Goal: Find contact information: Find contact information

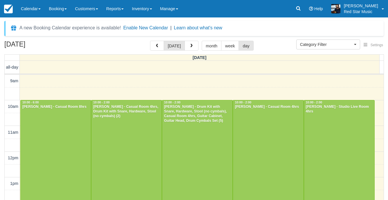
select select
click at [195, 46] on button "button" at bounding box center [192, 46] width 14 height 10
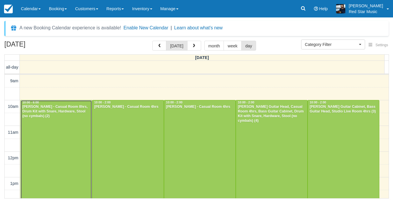
click at [39, 136] on div at bounding box center [56, 202] width 71 height 205
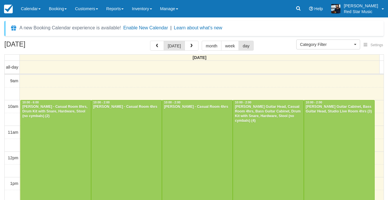
select select
click at [54, 118] on div at bounding box center [56, 202] width 70 height 205
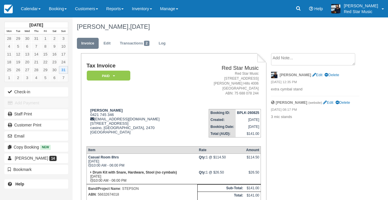
click at [309, 59] on textarea at bounding box center [313, 59] width 84 height 12
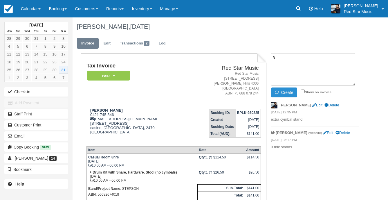
type textarea "3"
click at [283, 94] on button "Create" at bounding box center [284, 92] width 26 height 10
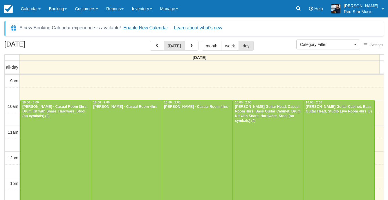
select select
click at [125, 130] on div at bounding box center [126, 151] width 70 height 102
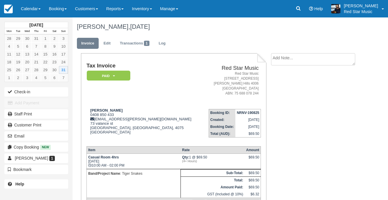
click at [283, 56] on textarea at bounding box center [313, 59] width 84 height 12
type textarea "1"
click at [282, 93] on button "Create" at bounding box center [284, 92] width 26 height 10
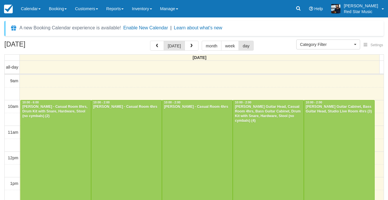
select select
click at [210, 126] on div at bounding box center [197, 151] width 70 height 102
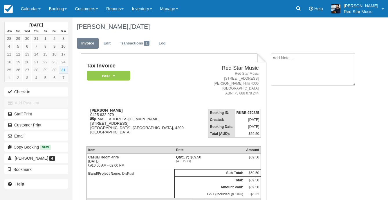
click at [294, 62] on textarea at bounding box center [313, 69] width 84 height 33
type textarea "2"
click at [280, 90] on icon "button" at bounding box center [278, 92] width 6 height 4
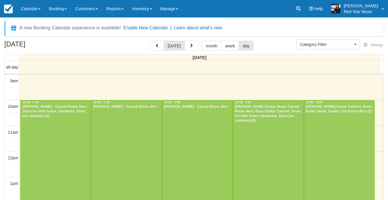
select select
click at [273, 142] on div at bounding box center [268, 151] width 70 height 102
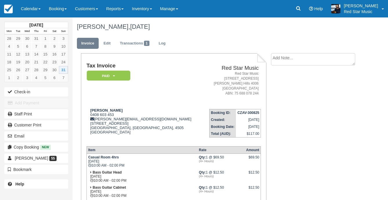
drag, startPoint x: 309, startPoint y: 61, endPoint x: 297, endPoint y: 80, distance: 22.5
click at [309, 60] on textarea at bounding box center [313, 59] width 84 height 12
type textarea "4"
click at [279, 92] on icon "button" at bounding box center [278, 92] width 6 height 4
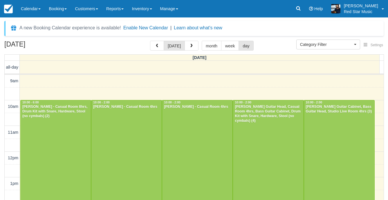
select select
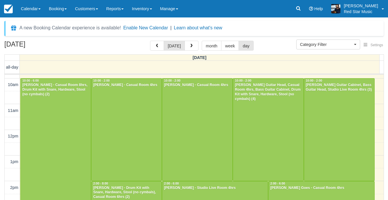
scroll to position [116, 0]
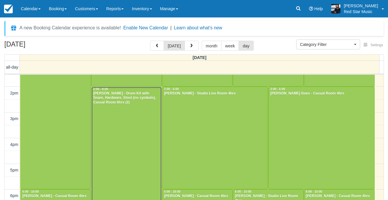
click at [131, 137] on div at bounding box center [126, 163] width 70 height 153
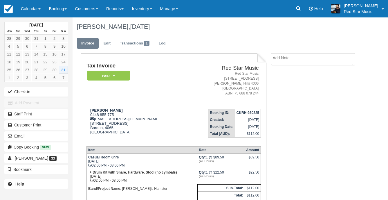
click at [316, 61] on textarea at bounding box center [313, 59] width 84 height 12
type textarea "4"
click at [287, 91] on button "Create" at bounding box center [284, 92] width 26 height 10
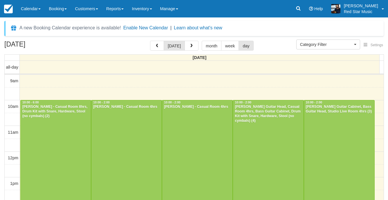
select select
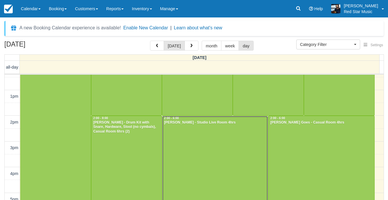
click at [196, 150] on div at bounding box center [215, 167] width 106 height 102
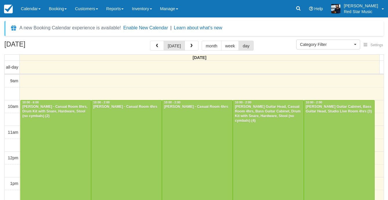
select select
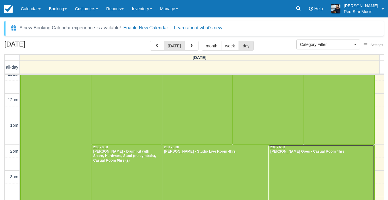
click at [341, 177] on div at bounding box center [322, 196] width 106 height 102
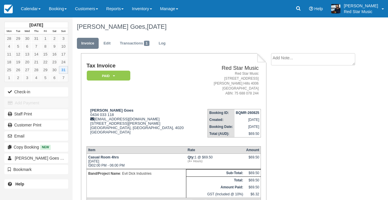
click at [307, 62] on textarea at bounding box center [313, 59] width 84 height 12
type textarea "1"
click at [287, 91] on button "Create" at bounding box center [284, 92] width 26 height 10
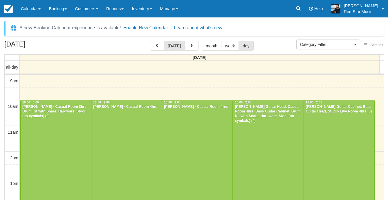
select select
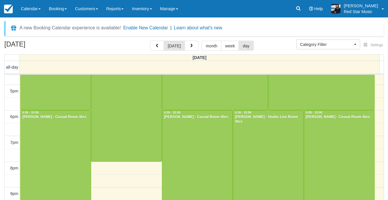
scroll to position [203, 0]
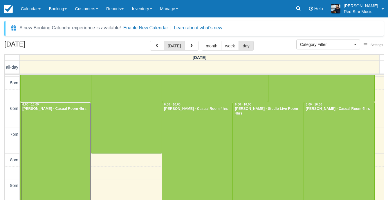
click at [78, 148] on div at bounding box center [56, 153] width 70 height 102
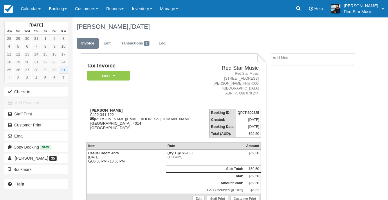
click at [324, 64] on textarea at bounding box center [313, 59] width 84 height 12
type textarea "1"
click at [291, 90] on button "Create" at bounding box center [284, 92] width 26 height 10
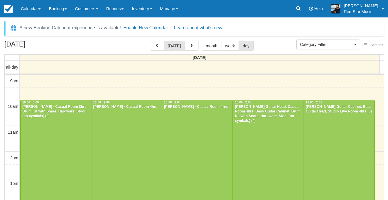
select select
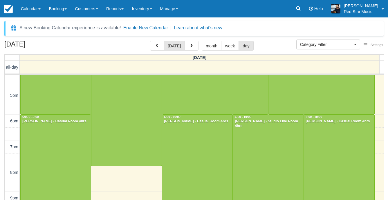
scroll to position [242, 0]
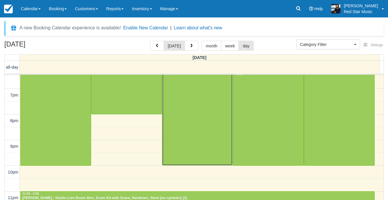
click at [182, 141] on div at bounding box center [197, 114] width 70 height 102
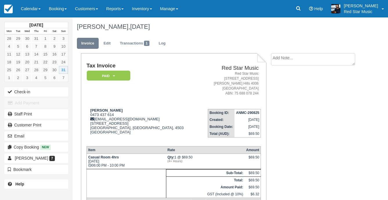
click at [302, 53] on ul "Invoice Edit Transactions 1 Log" at bounding box center [218, 44] width 282 height 17
click at [302, 57] on textarea at bounding box center [313, 59] width 84 height 12
type textarea "2"
click at [288, 92] on button "Create" at bounding box center [284, 92] width 26 height 10
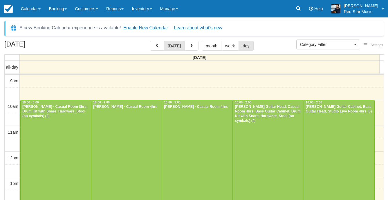
select select
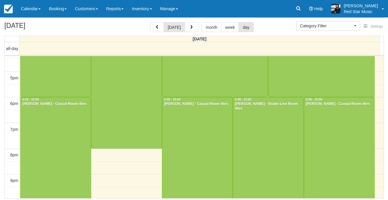
scroll to position [184, 0]
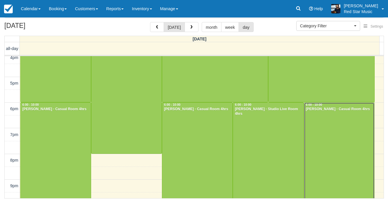
click at [342, 147] on div at bounding box center [339, 153] width 70 height 102
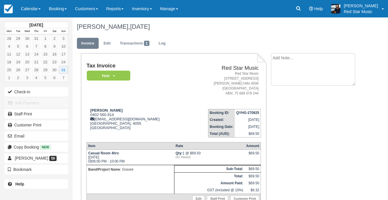
click at [290, 61] on textarea at bounding box center [313, 69] width 84 height 33
type textarea "3"
click at [289, 90] on button "Create" at bounding box center [284, 92] width 26 height 10
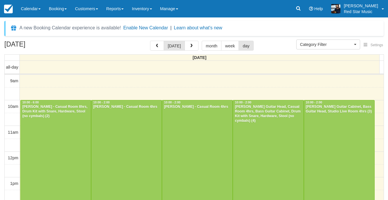
select select
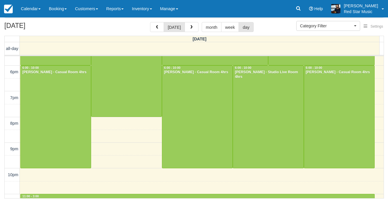
scroll to position [242, 0]
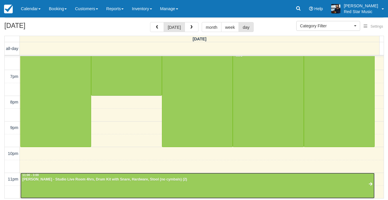
click at [148, 182] on div at bounding box center [198, 185] width 354 height 25
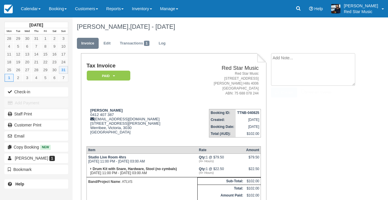
click at [309, 60] on textarea at bounding box center [313, 69] width 84 height 33
type textarea "4"
click at [287, 95] on button "Create" at bounding box center [284, 92] width 26 height 10
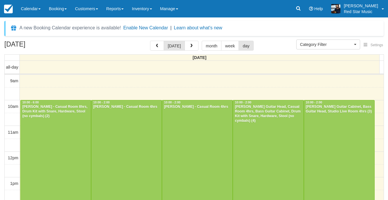
select select
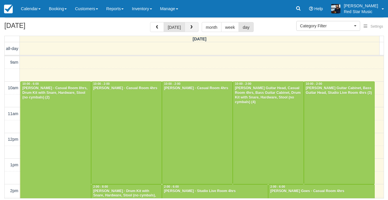
click at [194, 27] on button "button" at bounding box center [192, 27] width 14 height 10
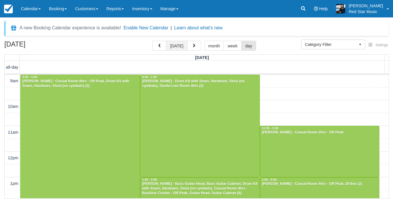
click at [175, 48] on button "[DATE]" at bounding box center [176, 46] width 21 height 10
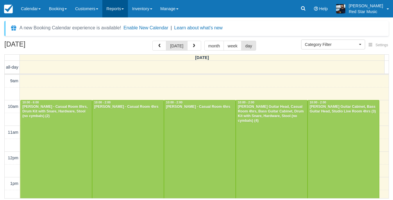
click at [125, 6] on link "Reports" at bounding box center [115, 8] width 26 height 17
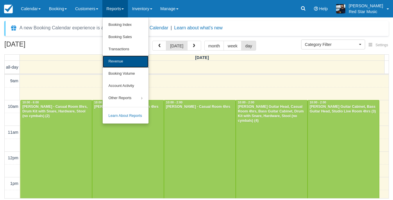
click at [122, 60] on link "Revenue" at bounding box center [125, 61] width 46 height 12
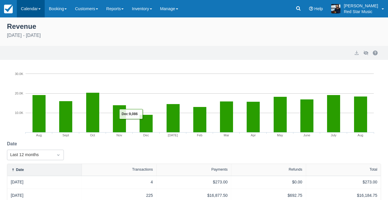
click at [31, 12] on link "Calendar" at bounding box center [31, 8] width 28 height 17
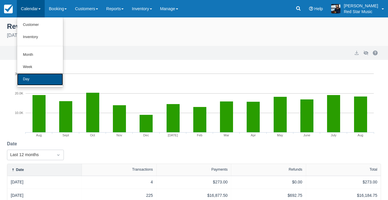
click at [30, 77] on link "Day" at bounding box center [40, 79] width 46 height 12
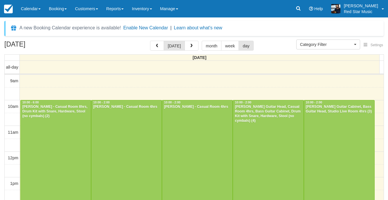
select select
click at [264, 141] on div at bounding box center [268, 151] width 70 height 102
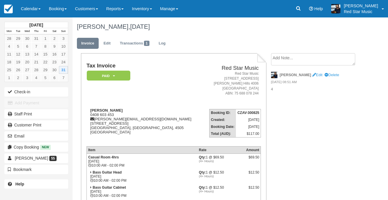
scroll to position [93, 0]
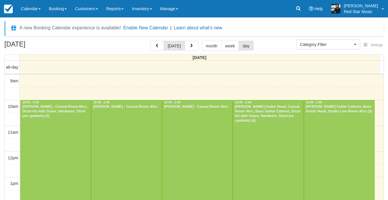
select select
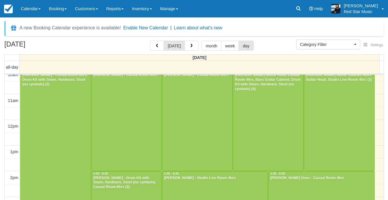
scroll to position [29, 0]
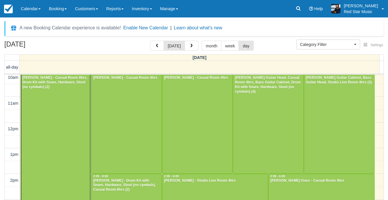
click at [74, 117] on div at bounding box center [56, 173] width 70 height 205
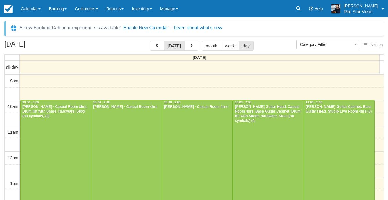
select select
click at [280, 133] on div at bounding box center [268, 151] width 70 height 102
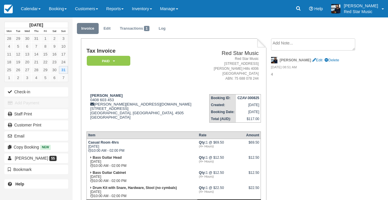
scroll to position [29, 0]
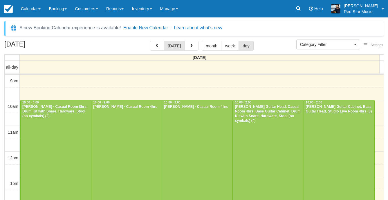
select select
click at [330, 125] on div at bounding box center [339, 151] width 70 height 102
select select
click at [45, 155] on div at bounding box center [56, 202] width 70 height 205
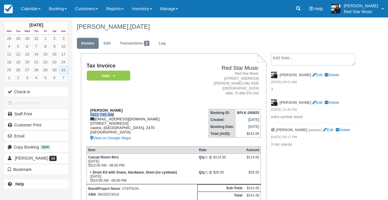
drag, startPoint x: 118, startPoint y: 115, endPoint x: 89, endPoint y: 115, distance: 29.3
click at [89, 115] on div "Jayden Ridley 0421 745 346 taintedridley@gmail.com 53 north street casino, New …" at bounding box center [138, 124] width 102 height 33
copy div "0421 745 346"
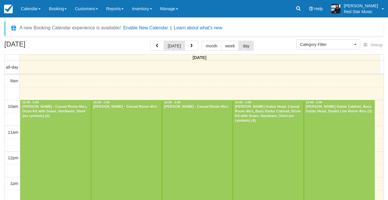
select select
click at [130, 134] on div at bounding box center [126, 151] width 70 height 102
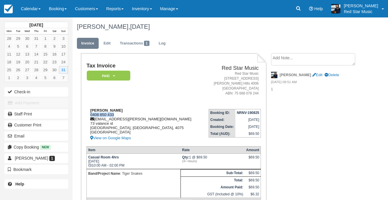
drag, startPoint x: 114, startPoint y: 114, endPoint x: 90, endPoint y: 116, distance: 24.4
click at [90, 116] on div "Luke Muller 0408 850 433 luke.muller@icloud.com 73 valance st Oxley, Queensland…" at bounding box center [145, 124] width 116 height 33
copy div "0408 850 433"
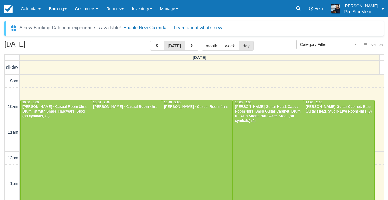
select select
drag, startPoint x: 0, startPoint y: 0, endPoint x: 183, endPoint y: 111, distance: 214.2
click at [183, 111] on div at bounding box center [197, 151] width 70 height 102
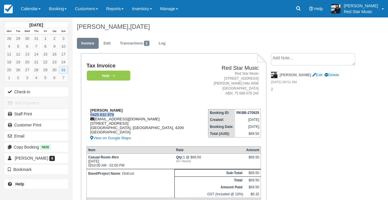
drag, startPoint x: 116, startPoint y: 114, endPoint x: 87, endPoint y: 113, distance: 28.8
click at [87, 113] on div "Michael Trotter 0425 632 979 shmikof1@hotmail.com 17 Springdale st Upper Coomer…" at bounding box center [143, 124] width 113 height 33
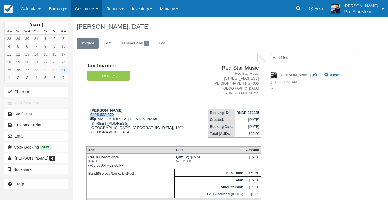
copy div "0425 632 979"
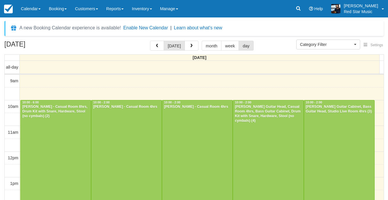
select select
click at [269, 139] on div at bounding box center [268, 151] width 70 height 102
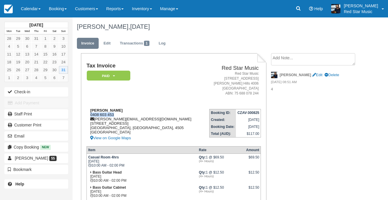
drag, startPoint x: 114, startPoint y: 115, endPoint x: 90, endPoint y: 114, distance: 23.5
click at [90, 114] on div "Sean Clayton 0408 603 453 sean.playdoy@gmail.com 25/10 Blyth road Murrumba Down…" at bounding box center [145, 124] width 117 height 33
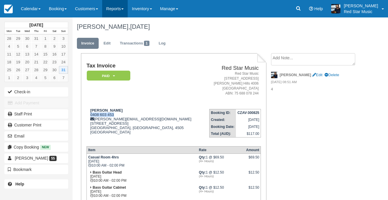
copy div "0408 603 453"
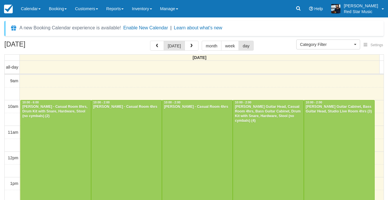
select select
drag, startPoint x: 332, startPoint y: 130, endPoint x: 328, endPoint y: 130, distance: 3.2
click at [332, 130] on div at bounding box center [339, 151] width 70 height 102
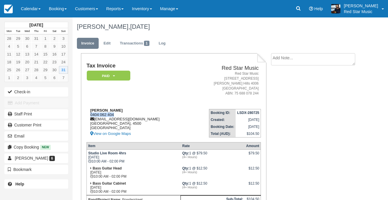
drag, startPoint x: 117, startPoint y: 114, endPoint x: 89, endPoint y: 115, distance: 27.9
click at [89, 115] on div "[PERSON_NAME] 0404 062 404 [EMAIL_ADDRESS][DOMAIN_NAME] [GEOGRAPHIC_DATA] View …" at bounding box center [138, 122] width 102 height 29
copy div "0404 062 404"
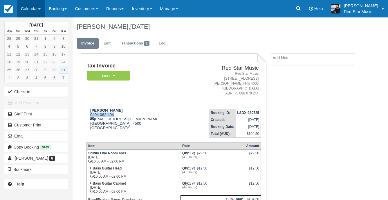
click at [23, 9] on link "Calendar" at bounding box center [31, 8] width 28 height 17
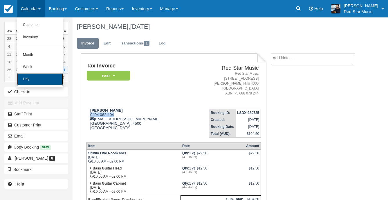
click at [42, 77] on link "Day" at bounding box center [40, 79] width 46 height 12
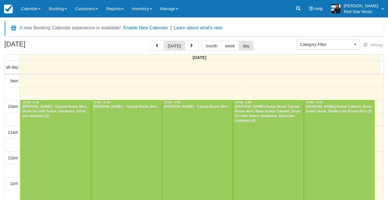
select select
